Goal: Transaction & Acquisition: Purchase product/service

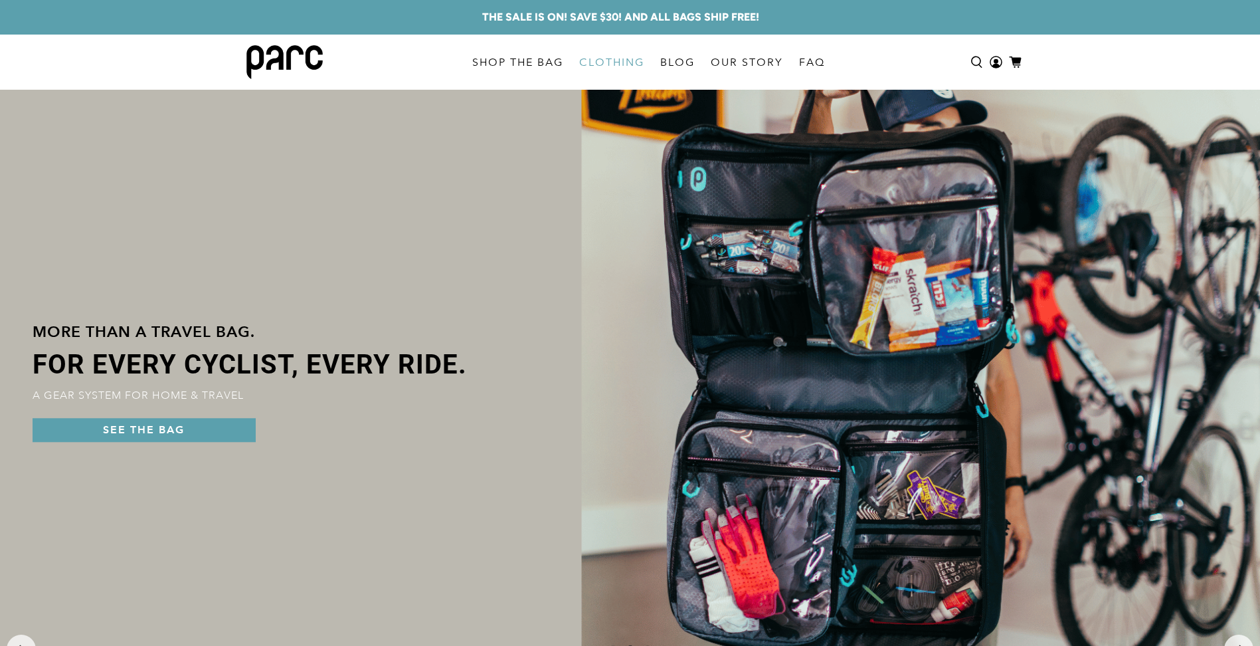
click at [630, 61] on link "CLOTHING" at bounding box center [611, 62] width 81 height 37
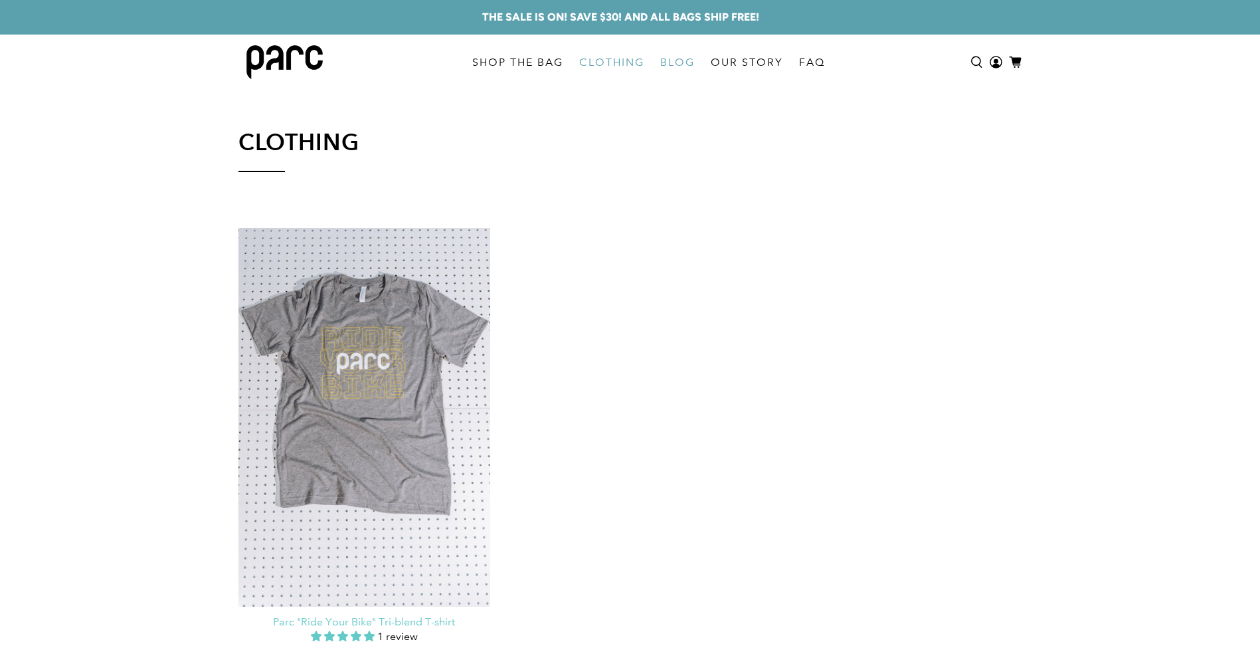
click at [685, 60] on link "BLOG" at bounding box center [677, 62] width 50 height 37
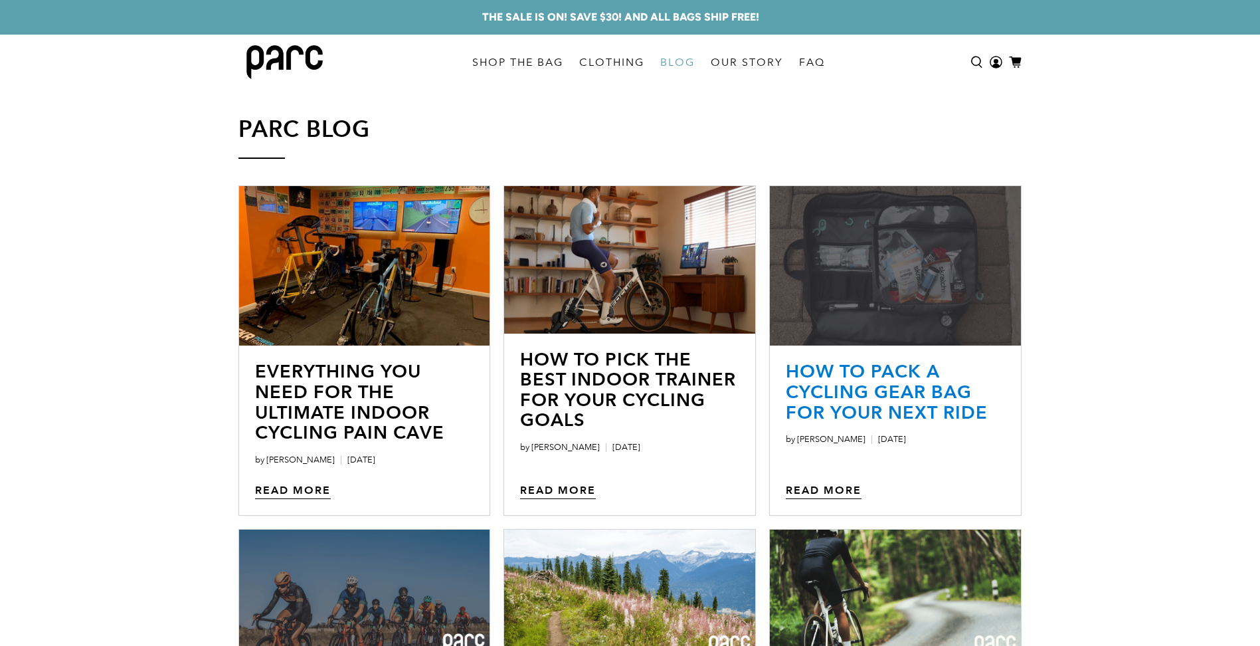
click at [873, 389] on link "How to Pack a Cycling Gear Bag for Your Next Ride" at bounding box center [887, 391] width 202 height 62
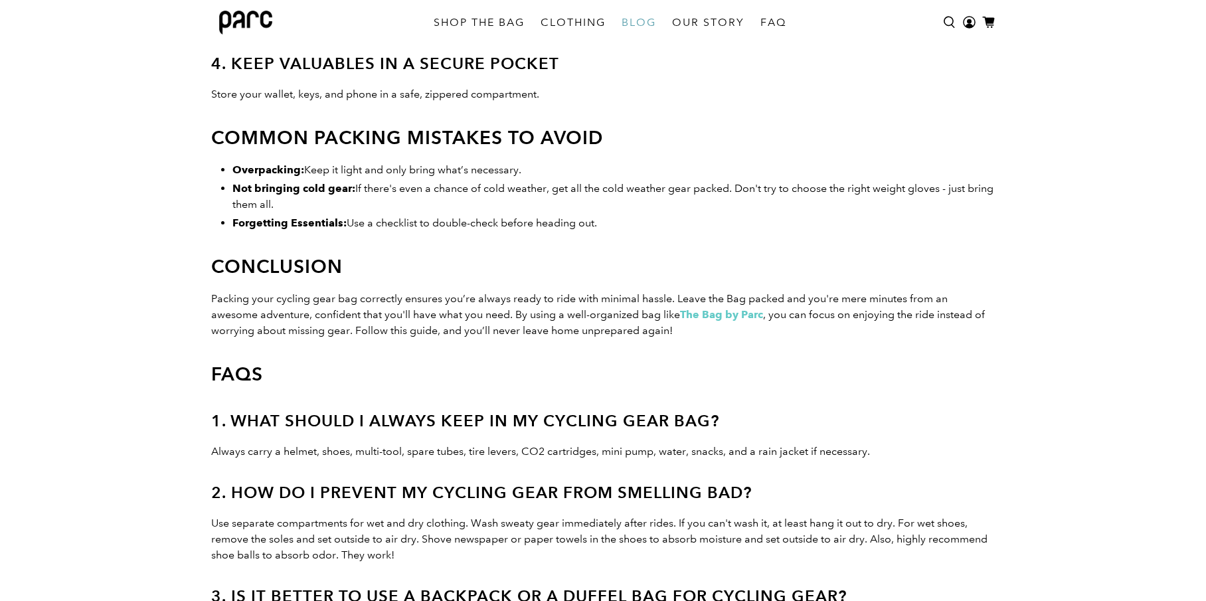
scroll to position [1986, 0]
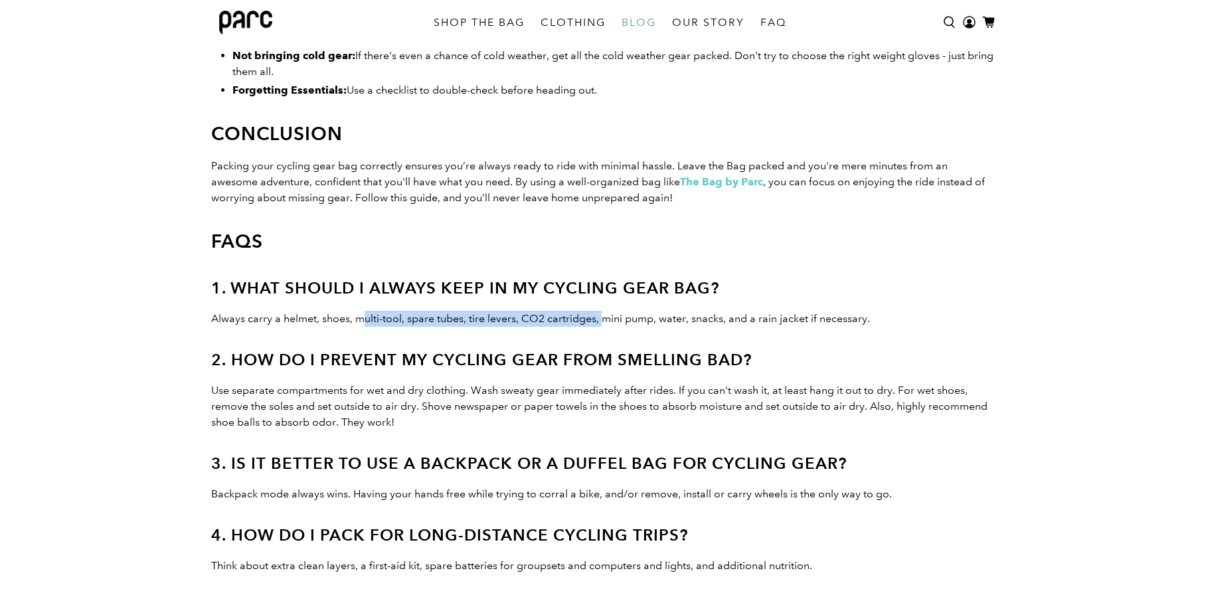
drag, startPoint x: 363, startPoint y: 320, endPoint x: 576, endPoint y: 317, distance: 213.3
click at [591, 314] on p "Always carry a helmet, shoes, multi-tool, spare tubes, tire levers, CO2 cartrid…" at bounding box center [603, 319] width 784 height 16
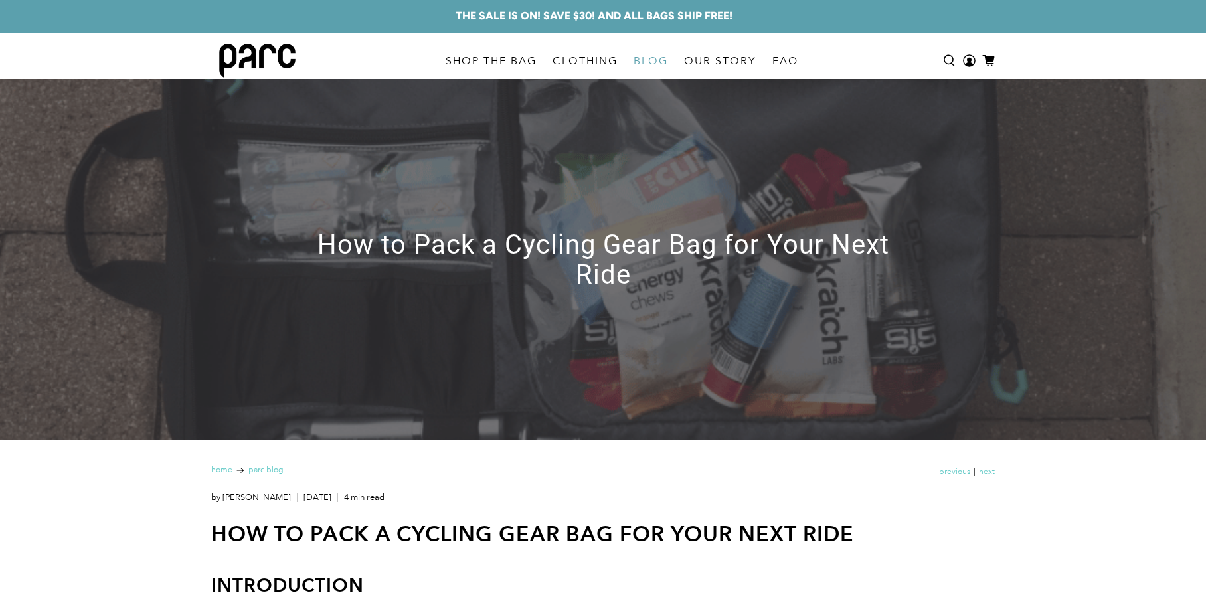
scroll to position [0, 0]
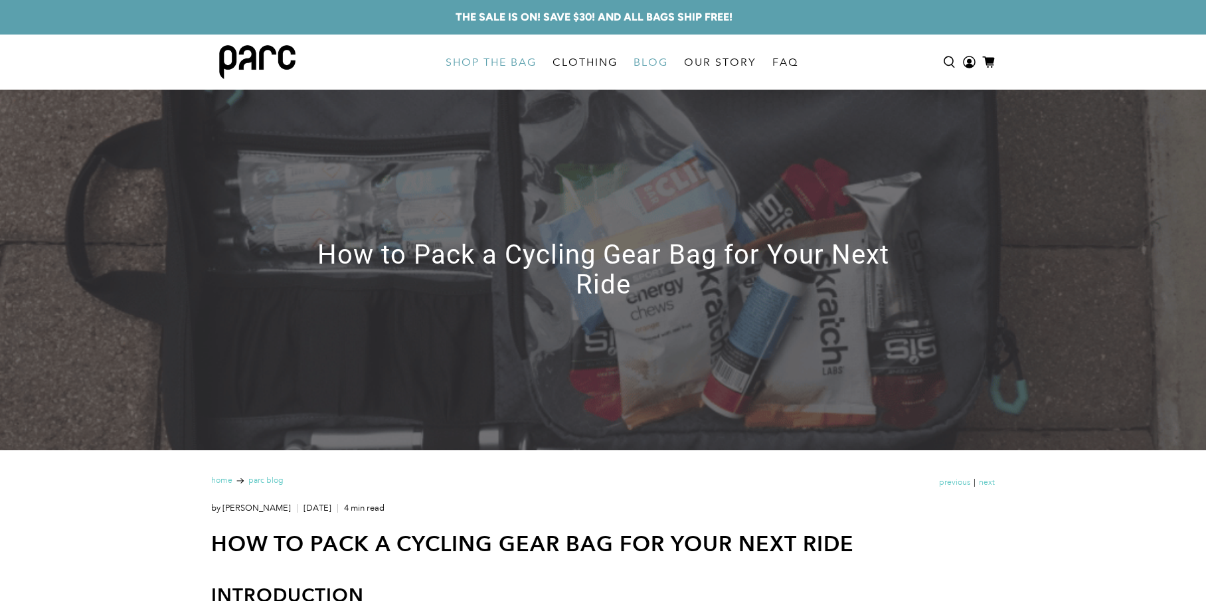
click at [491, 58] on link "SHOP THE BAG" at bounding box center [491, 62] width 107 height 37
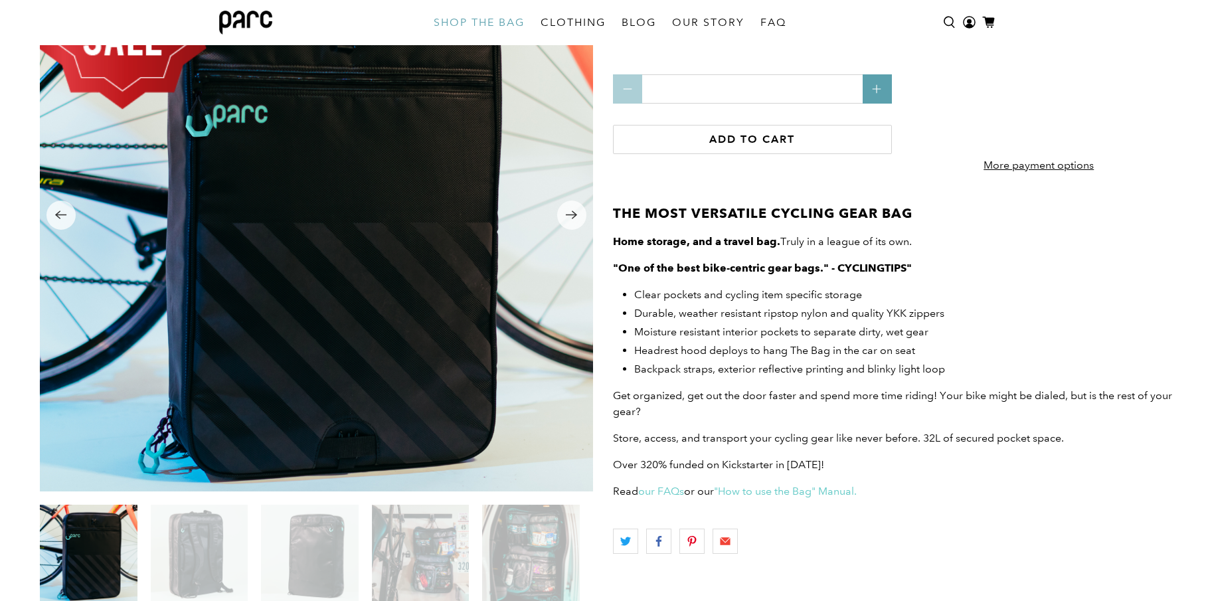
scroll to position [124, 0]
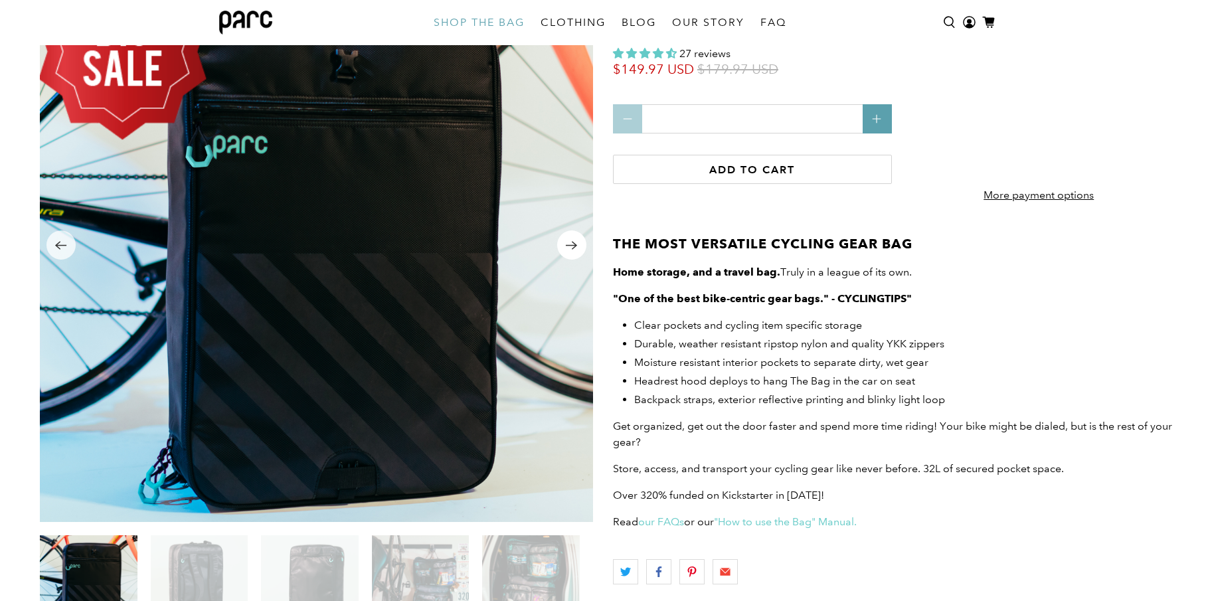
click at [573, 240] on icon "Next" at bounding box center [571, 245] width 13 height 17
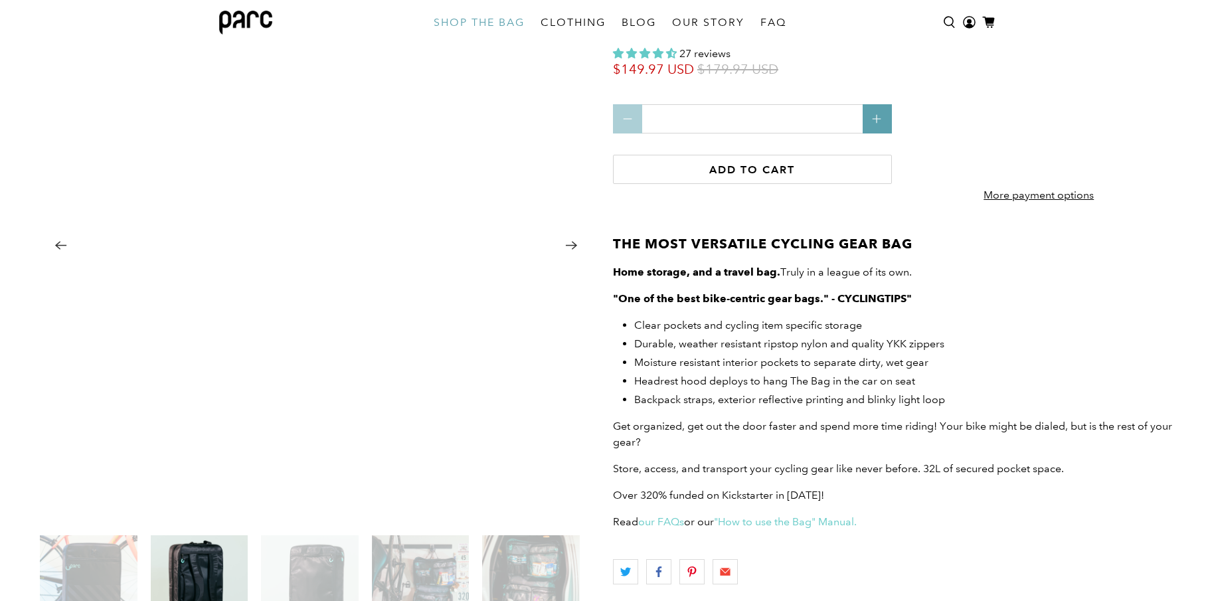
click at [573, 240] on icon "Next" at bounding box center [571, 245] width 13 height 17
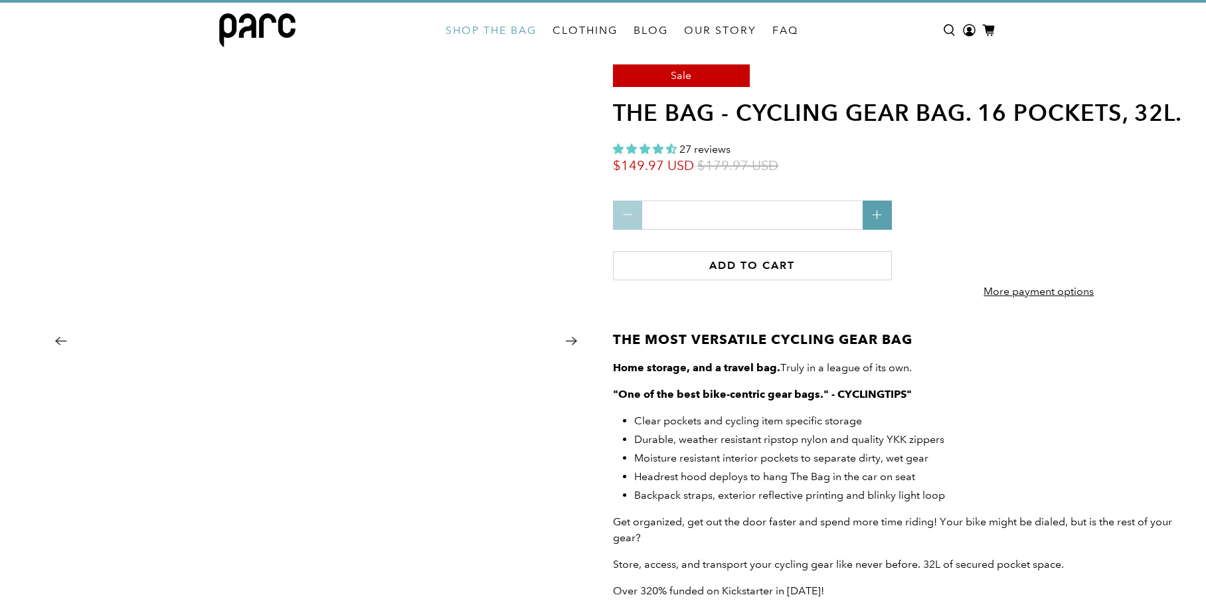
scroll to position [0, 0]
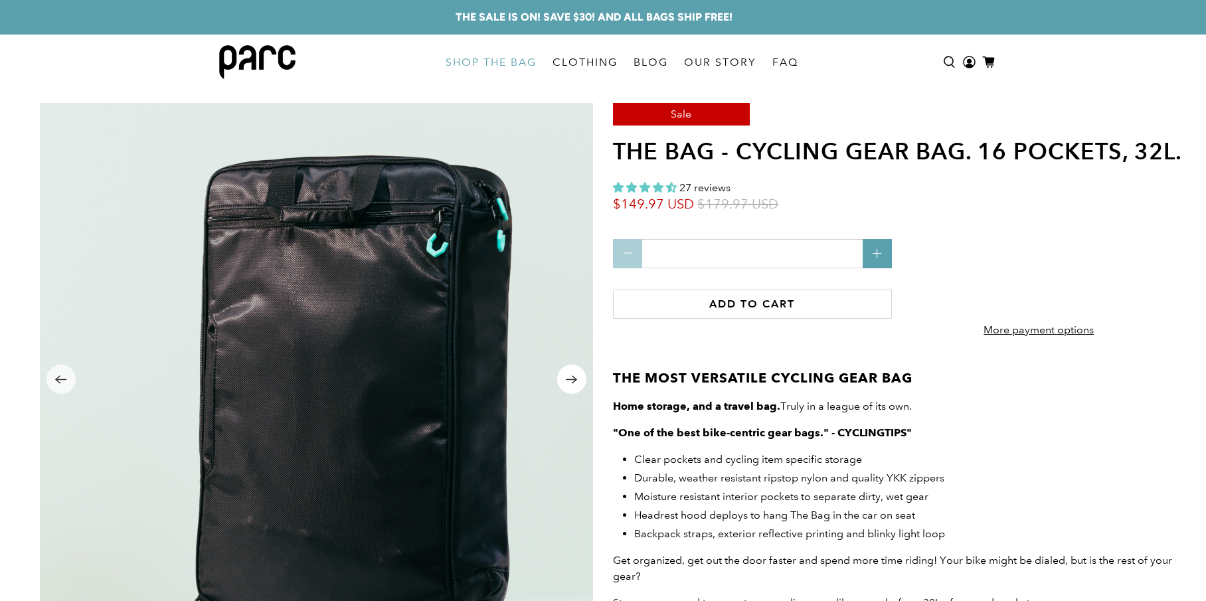
click at [570, 373] on icon "Next" at bounding box center [571, 379] width 13 height 17
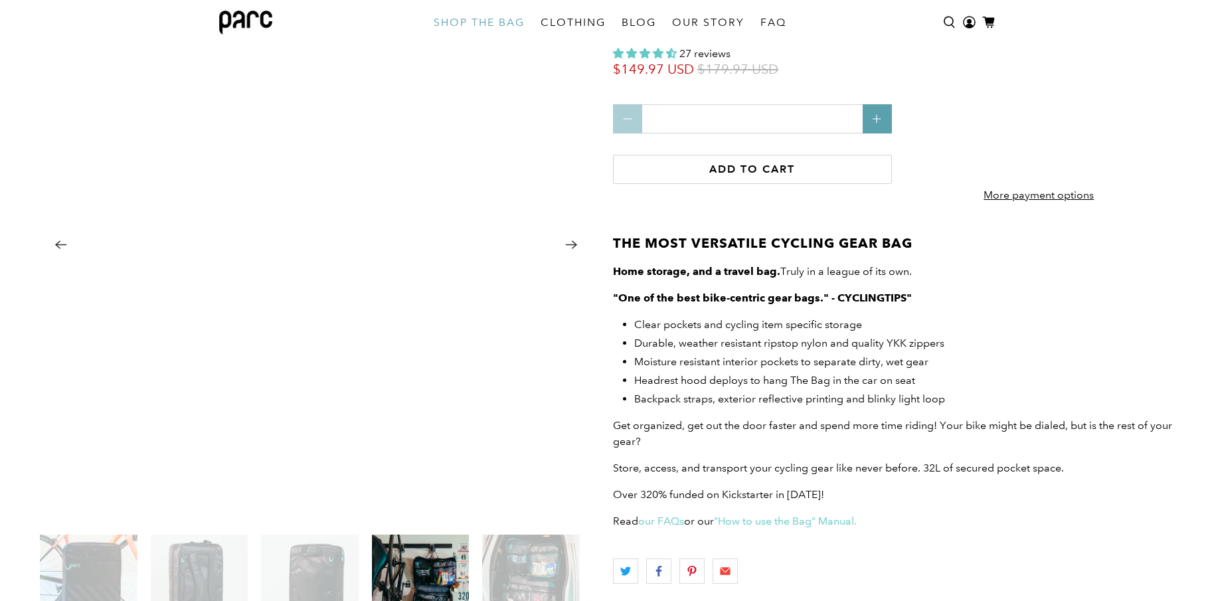
scroll to position [125, 0]
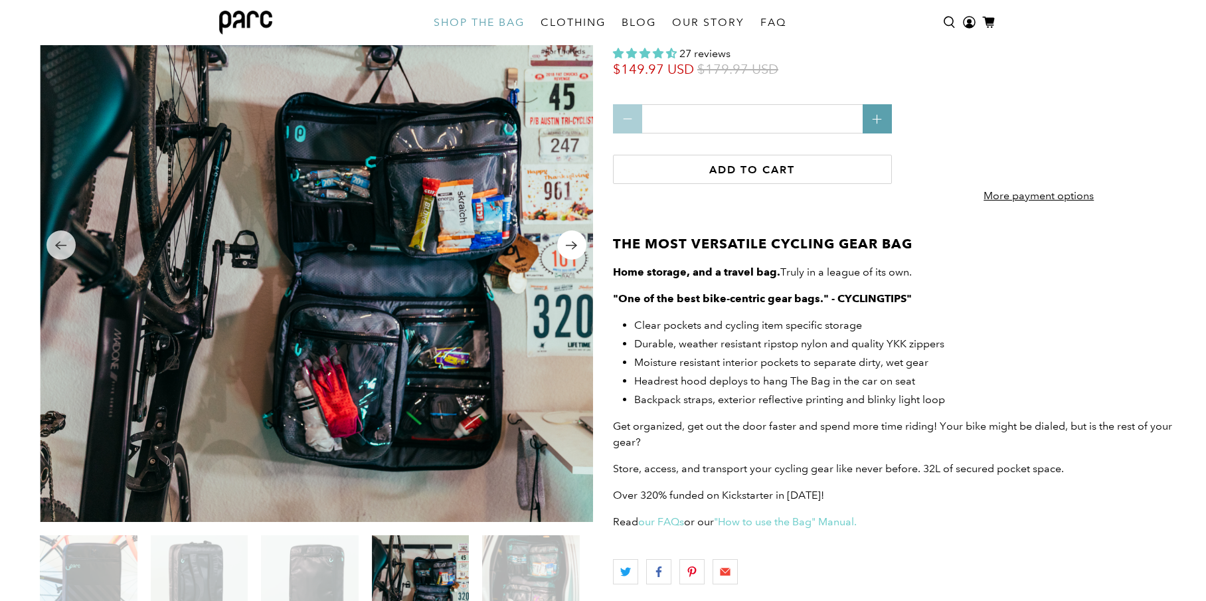
click at [571, 247] on icon "Next" at bounding box center [571, 245] width 13 height 17
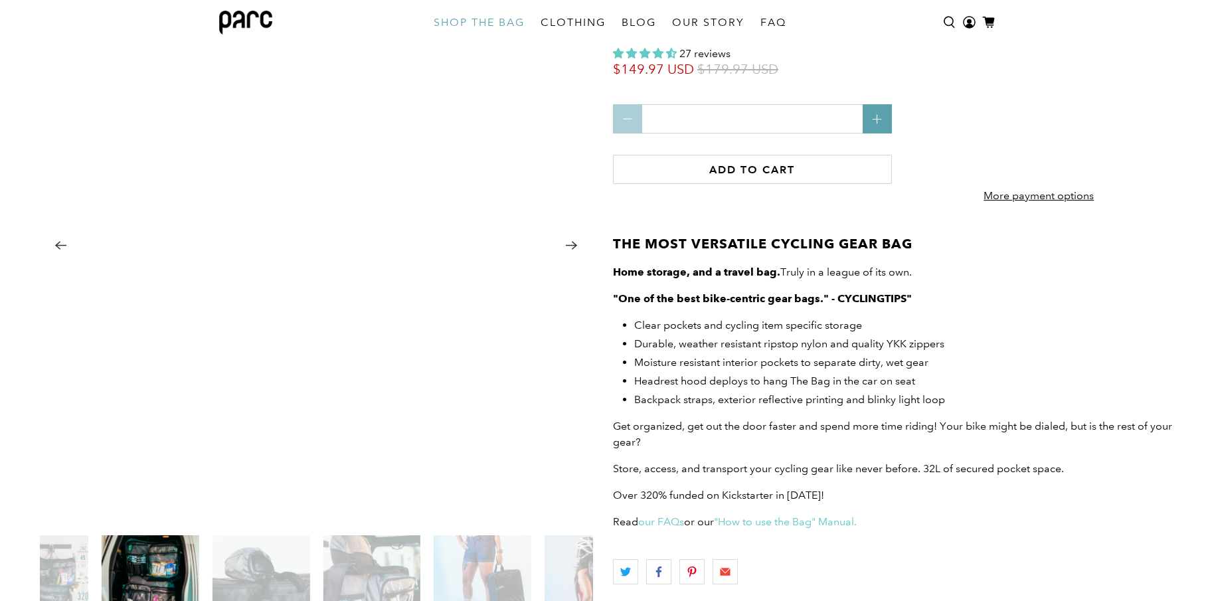
click at [571, 248] on icon "Next" at bounding box center [571, 245] width 13 height 17
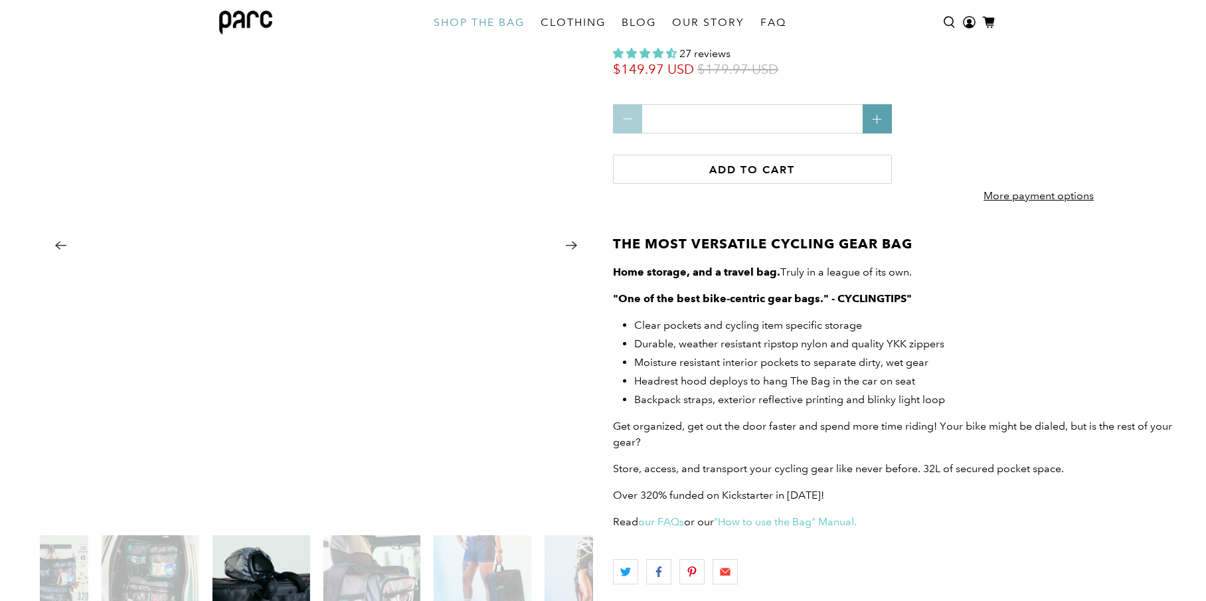
click at [571, 248] on icon "Next" at bounding box center [571, 245] width 13 height 17
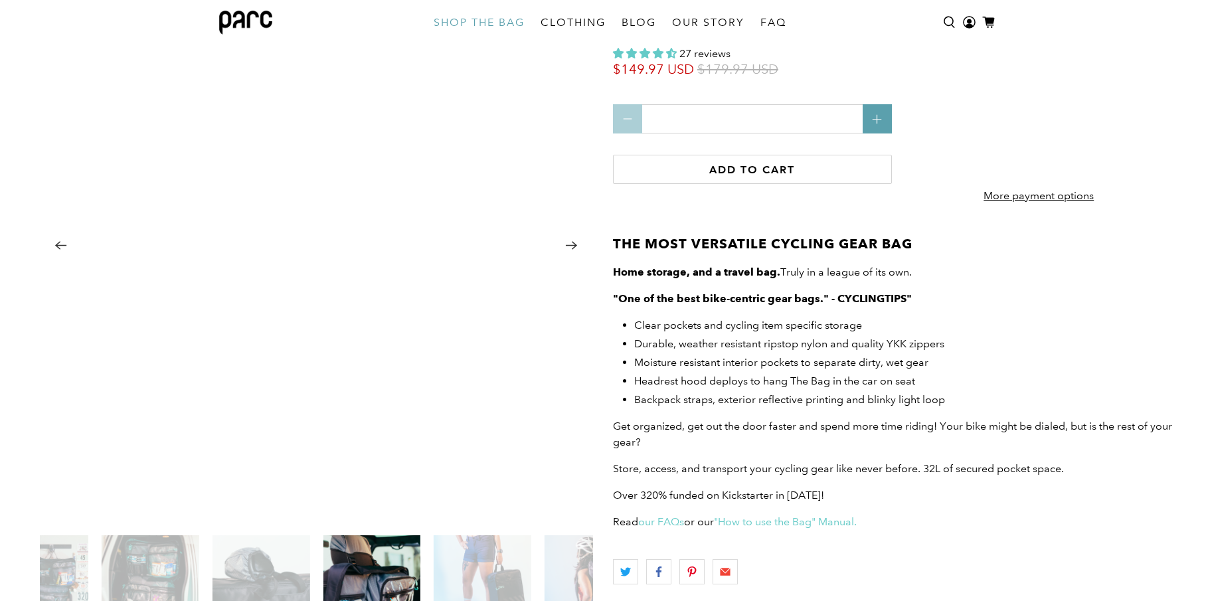
click at [571, 248] on icon "Next" at bounding box center [571, 245] width 13 height 17
